Goal: Task Accomplishment & Management: Manage account settings

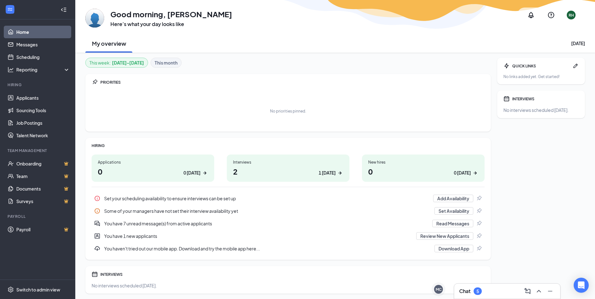
click at [240, 164] on div "Interviews" at bounding box center [288, 162] width 110 height 5
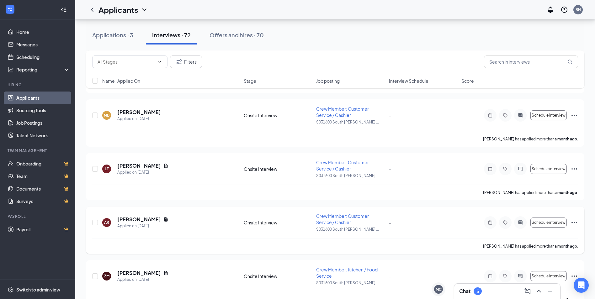
scroll to position [3695, 0]
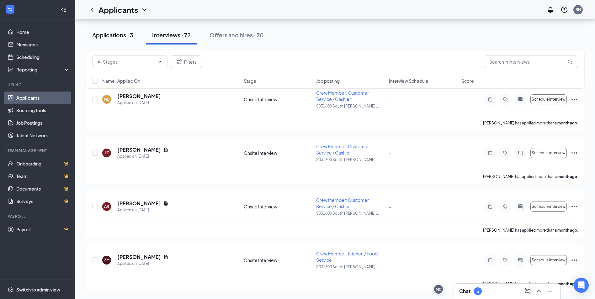
click at [128, 34] on div "Applications · 3" at bounding box center [112, 35] width 41 height 8
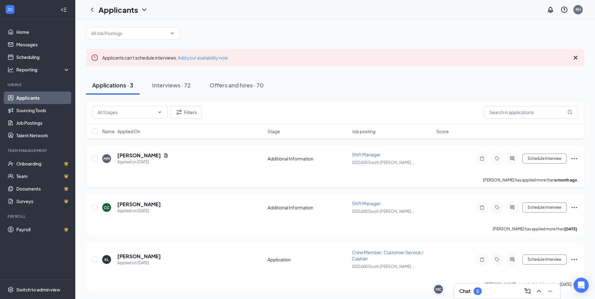
scroll to position [8, 0]
click at [229, 84] on div "Offers and hires · 70" at bounding box center [236, 84] width 54 height 8
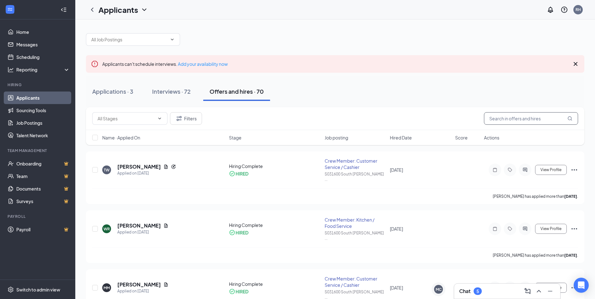
click at [511, 121] on input "text" at bounding box center [531, 118] width 94 height 13
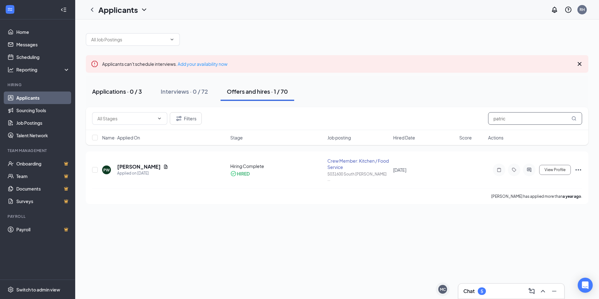
type input "patric"
click at [105, 88] on div "Applications · 0 / 3" at bounding box center [117, 91] width 50 height 8
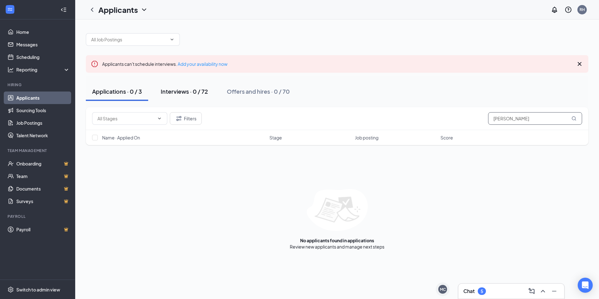
type input "patrick robinson"
click at [185, 89] on div "Interviews · 0 / 72" at bounding box center [184, 91] width 47 height 8
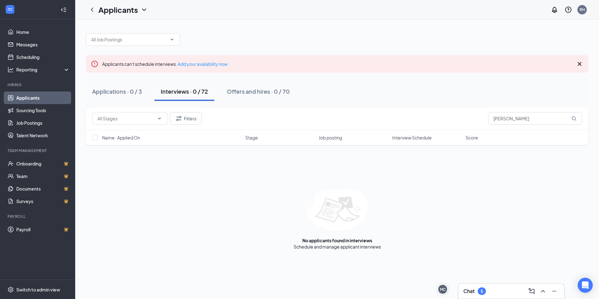
click at [185, 93] on div "Interviews · 0 / 72" at bounding box center [184, 91] width 47 height 8
click at [28, 99] on link "Applicants" at bounding box center [43, 98] width 54 height 13
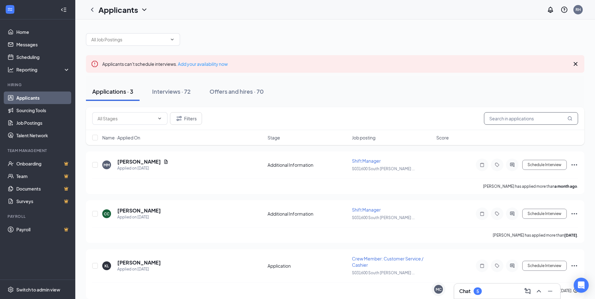
click at [498, 117] on input "text" at bounding box center [531, 118] width 94 height 13
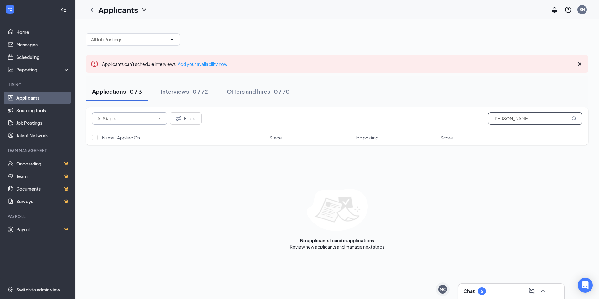
type input "patrick robinson"
click at [136, 119] on input "text" at bounding box center [125, 118] width 57 height 7
click at [24, 31] on link "Home" at bounding box center [43, 32] width 54 height 13
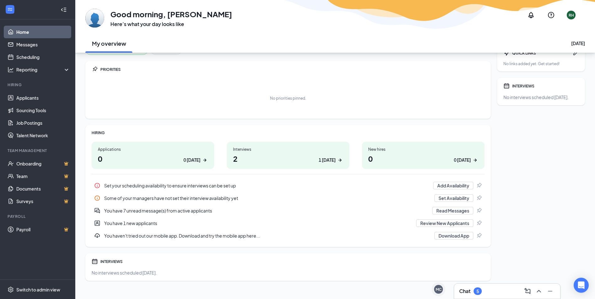
scroll to position [20, 0]
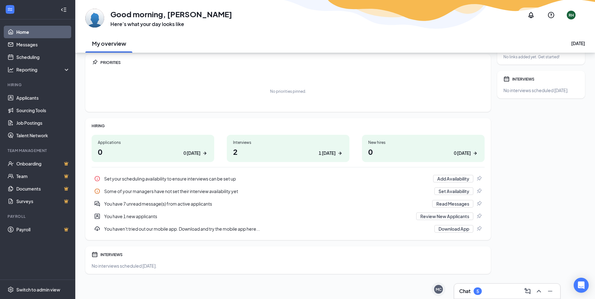
click at [237, 150] on h1 "2 1 today" at bounding box center [288, 151] width 110 height 11
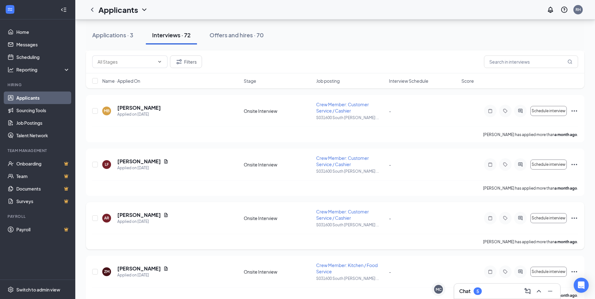
scroll to position [3695, 0]
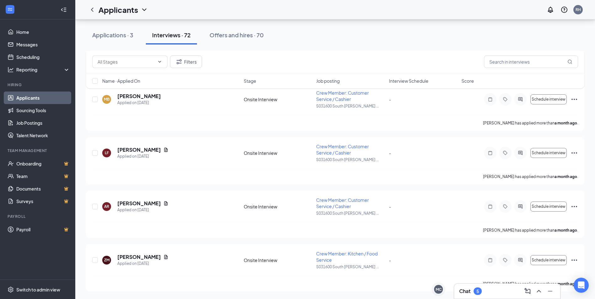
drag, startPoint x: -1, startPoint y: 297, endPoint x: -1, endPoint y: 311, distance: 13.5
drag, startPoint x: -1, startPoint y: 311, endPoint x: 112, endPoint y: 12, distance: 319.5
click at [108, 13] on h1 "Applicants" at bounding box center [117, 9] width 39 height 11
click at [133, 40] on link "Archived applicants" at bounding box center [136, 41] width 68 height 6
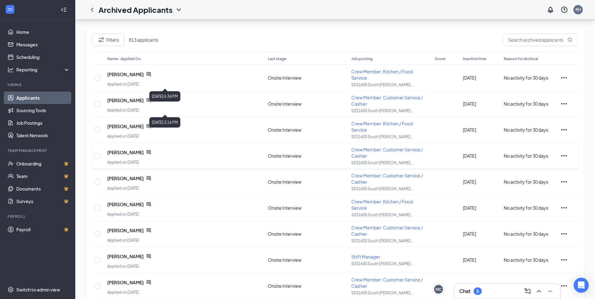
scroll to position [92, 0]
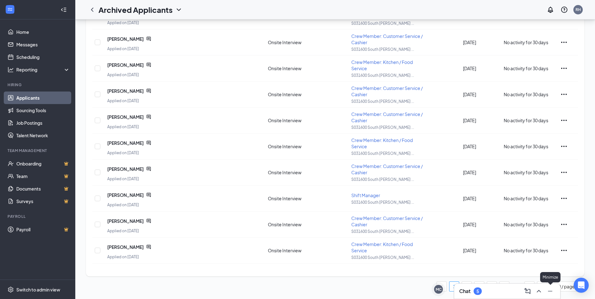
click at [550, 292] on icon "Minimize" at bounding box center [550, 291] width 8 height 8
click at [466, 287] on link "2" at bounding box center [466, 286] width 9 height 9
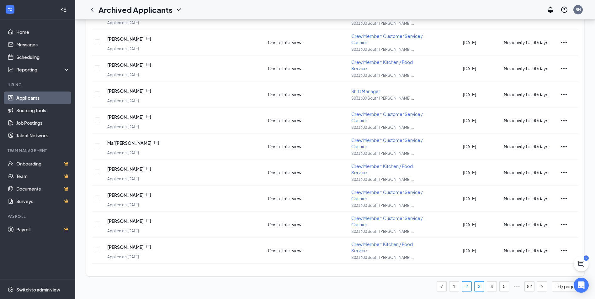
click at [477, 285] on link "3" at bounding box center [478, 286] width 9 height 9
click at [489, 286] on link "4" at bounding box center [491, 286] width 9 height 9
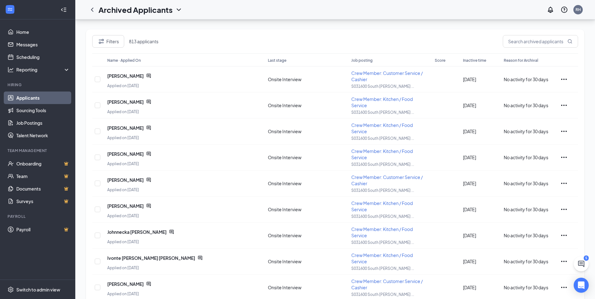
scroll to position [0, 0]
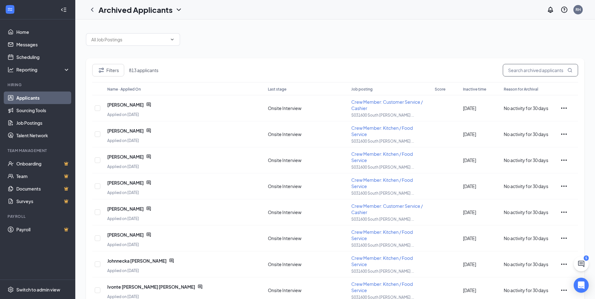
click at [535, 68] on input "text" at bounding box center [540, 70] width 75 height 13
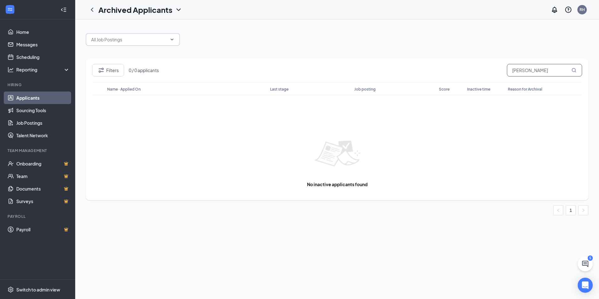
type input "[PERSON_NAME]"
click at [159, 37] on input "text" at bounding box center [129, 39] width 76 height 7
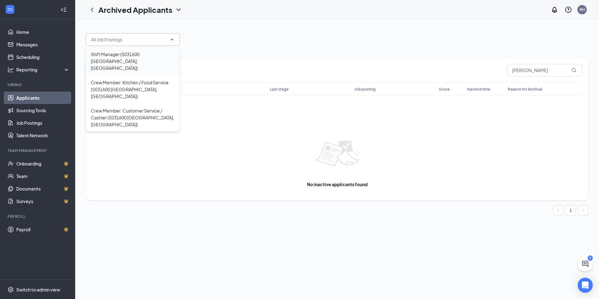
click at [132, 51] on div "Shift Manager (S031600 [GEOGRAPHIC_DATA], [GEOGRAPHIC_DATA])" at bounding box center [133, 61] width 84 height 21
type input "Shift Manager (S031600 [GEOGRAPHIC_DATA], [GEOGRAPHIC_DATA])"
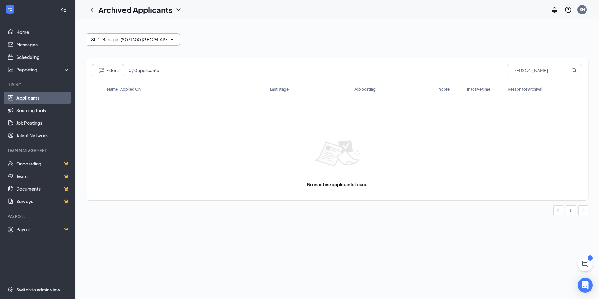
click at [142, 39] on input "Shift Manager (S031600 [GEOGRAPHIC_DATA], [GEOGRAPHIC_DATA])" at bounding box center [129, 39] width 76 height 7
click at [141, 41] on input "Shift Manager (S031600 [GEOGRAPHIC_DATA], [GEOGRAPHIC_DATA])" at bounding box center [129, 39] width 76 height 7
click at [166, 39] on input "Shift Manager (S031600 [GEOGRAPHIC_DATA], [GEOGRAPHIC_DATA])" at bounding box center [129, 39] width 76 height 7
click at [174, 40] on icon "ChevronUp" at bounding box center [172, 39] width 5 height 5
click at [17, 30] on link "Home" at bounding box center [43, 32] width 54 height 13
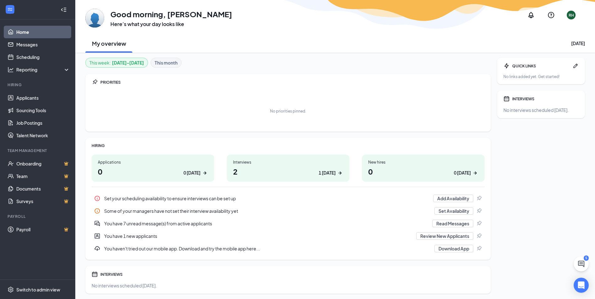
click at [157, 64] on b "This month" at bounding box center [166, 62] width 23 height 7
click at [240, 169] on h1 "49 1 [DATE]" at bounding box center [288, 171] width 110 height 11
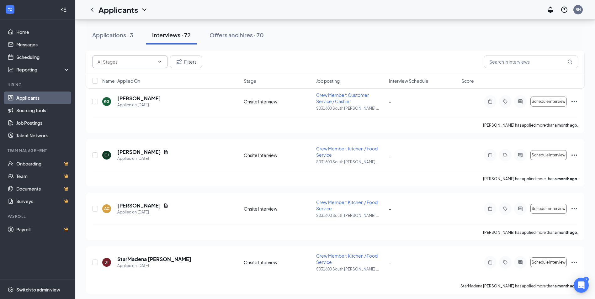
scroll to position [3100, 0]
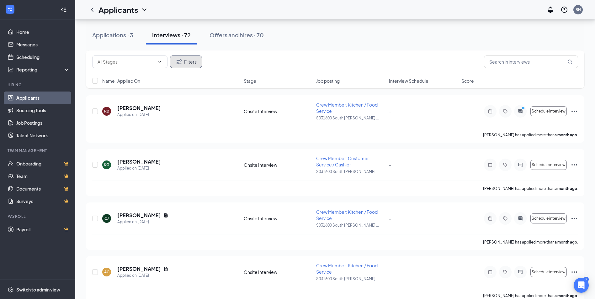
click at [182, 66] on button "Filters" at bounding box center [186, 61] width 32 height 13
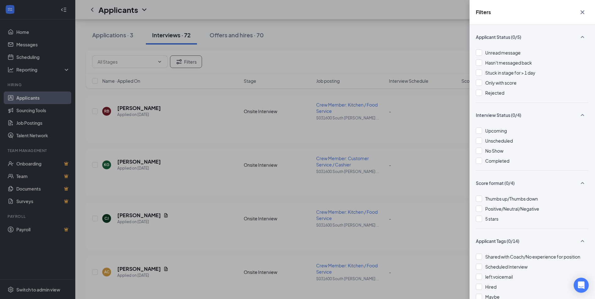
click at [112, 35] on div "Filters Applicant Status (0/5) Unread message Hasn't messaged back Stuck in sta…" at bounding box center [297, 149] width 595 height 299
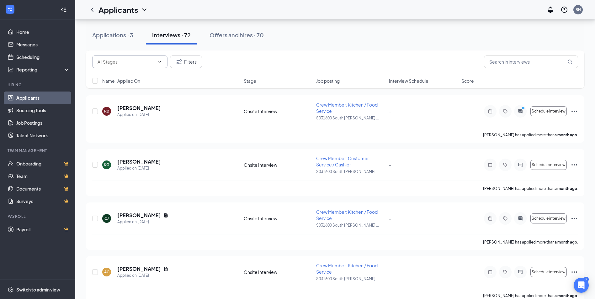
click at [163, 62] on span at bounding box center [129, 61] width 75 height 13
click at [149, 76] on div "Onsite Interview (23305)" at bounding box center [129, 76] width 65 height 7
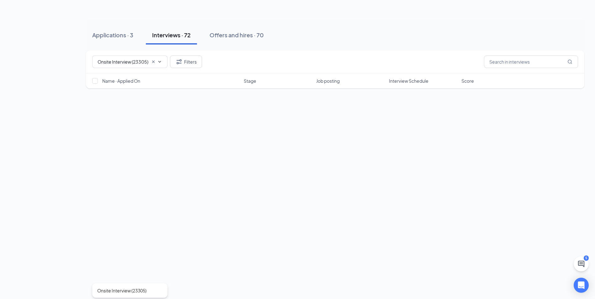
type input "Onsite Interview (23305)"
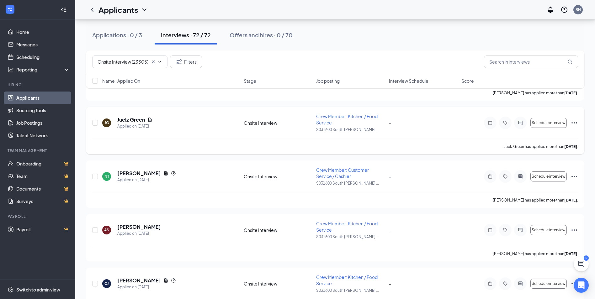
scroll to position [408, 0]
